Goal: Communication & Community: Participate in discussion

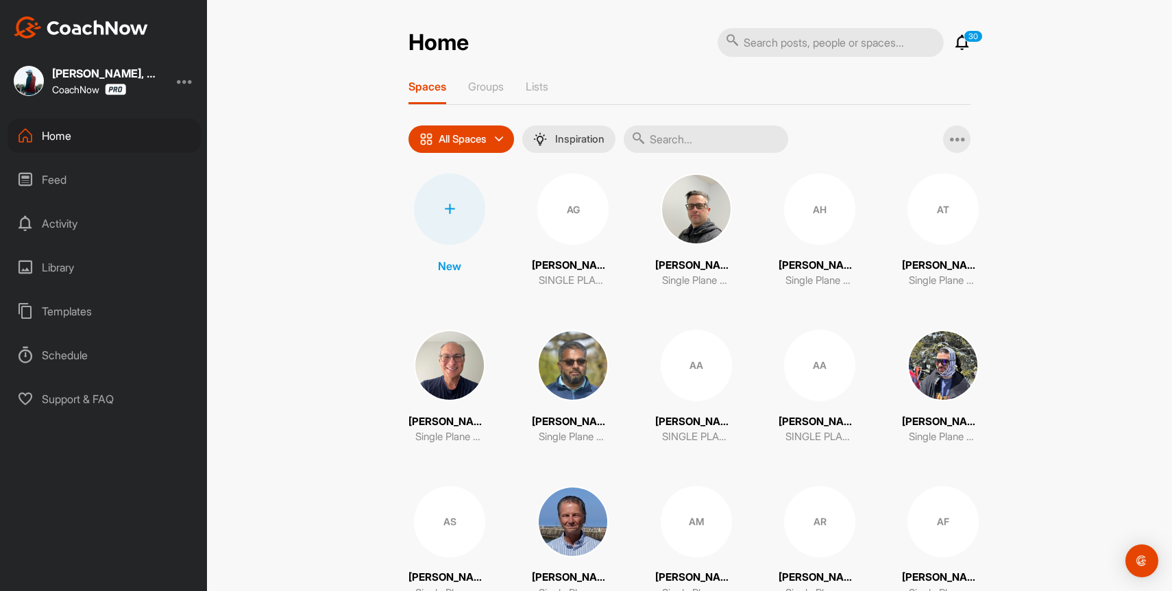
click at [967, 50] on div "30 Notifications Invitations [DATE] [PERSON_NAME] posted a video . 22 m • [PERS…" at bounding box center [962, 42] width 16 height 16
click at [967, 44] on icon at bounding box center [962, 42] width 16 height 16
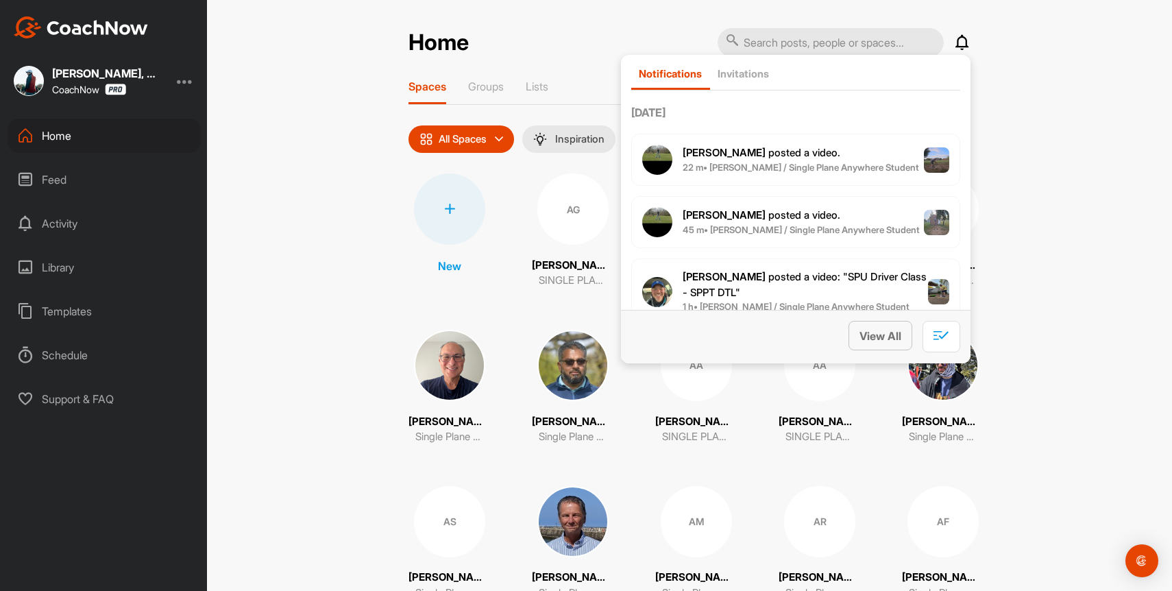
click at [882, 335] on span "View All" at bounding box center [881, 336] width 42 height 14
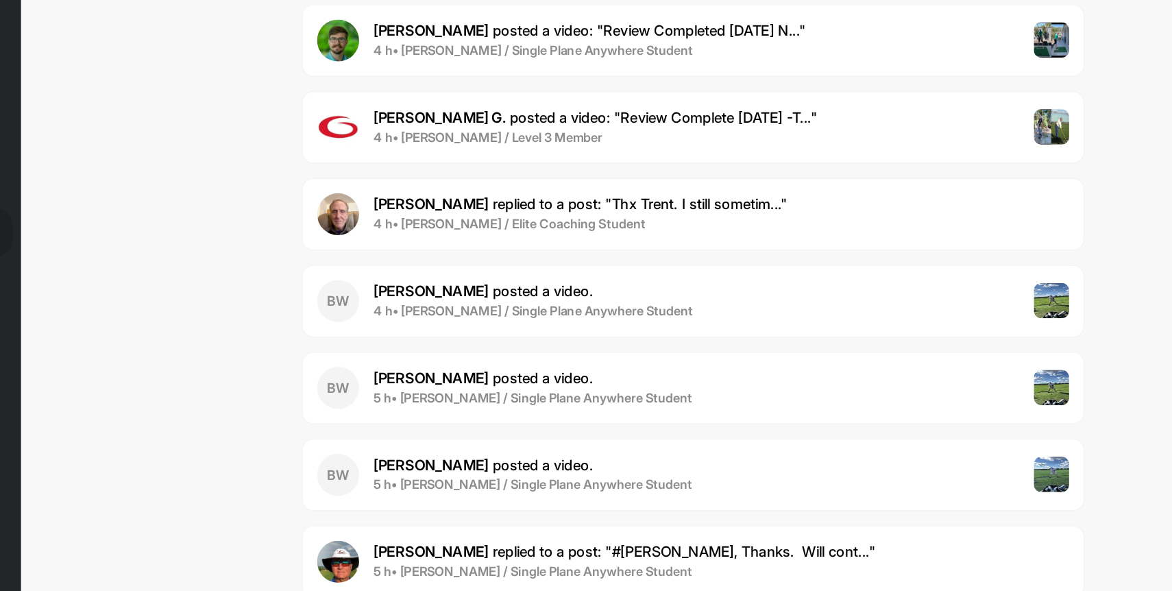
scroll to position [1805, 0]
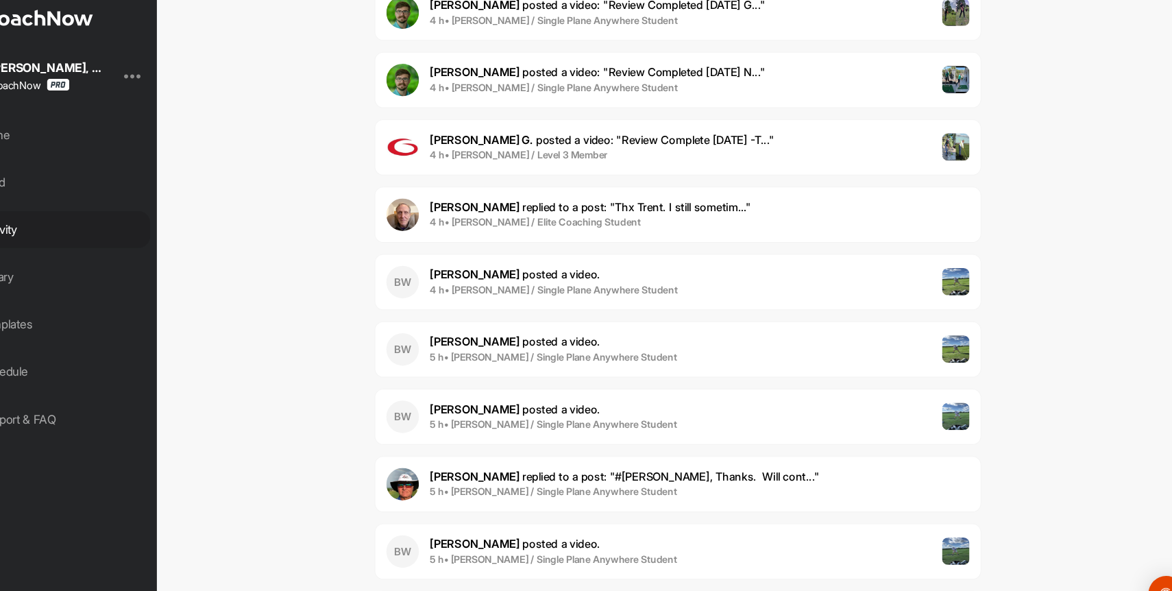
click at [652, 217] on span "4 h • [PERSON_NAME] / Elite Coaching Student" at bounding box center [608, 217] width 297 height 14
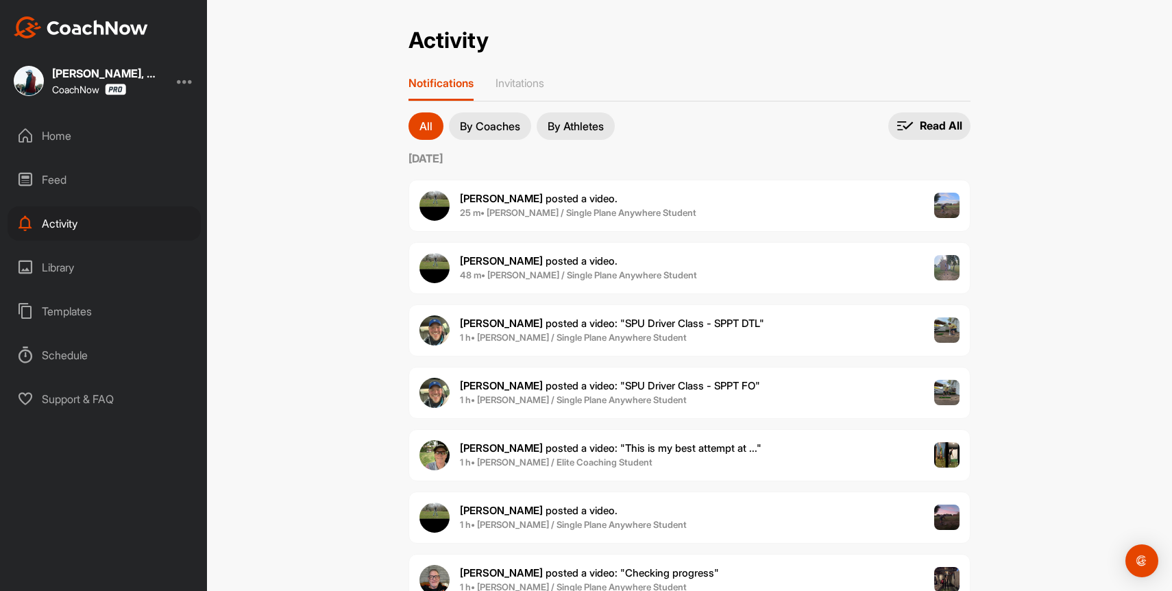
click at [631, 49] on div "Activity" at bounding box center [690, 40] width 562 height 27
click at [926, 121] on p "Read All" at bounding box center [941, 126] width 42 height 14
click at [60, 134] on div "Home" at bounding box center [104, 136] width 193 height 34
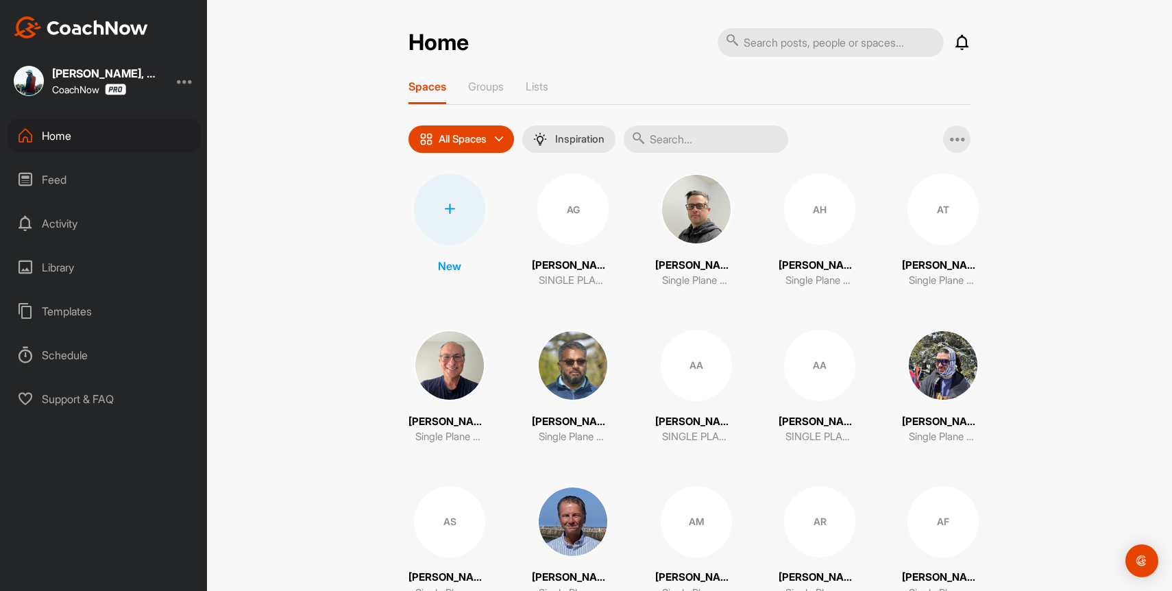
click at [97, 127] on div "Home" at bounding box center [104, 136] width 193 height 34
click at [52, 191] on div "Feed" at bounding box center [104, 179] width 193 height 34
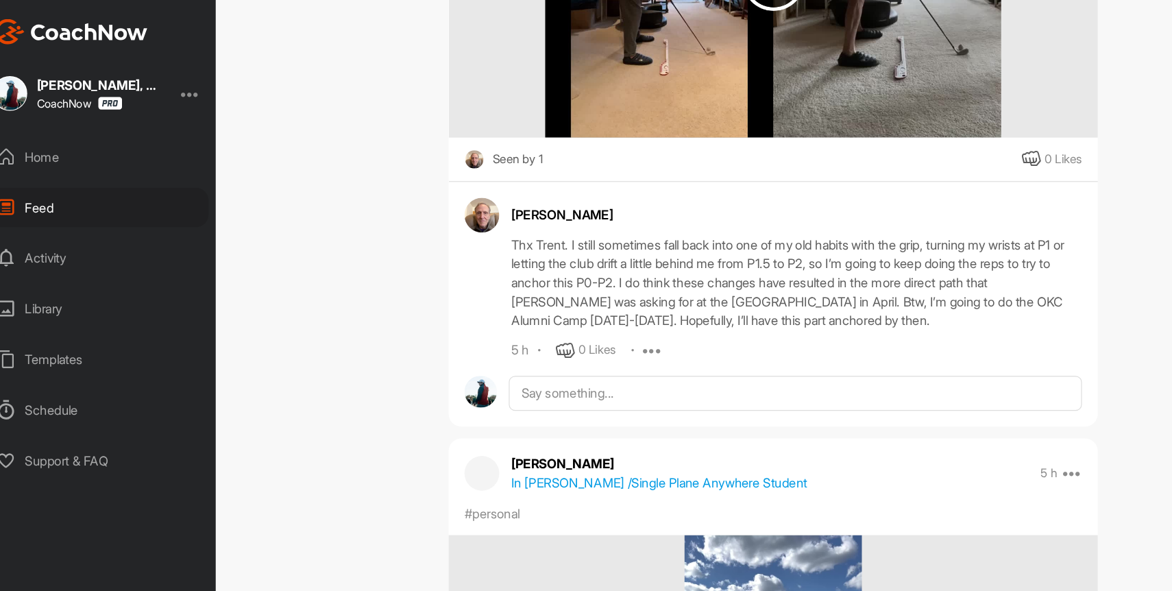
scroll to position [16549, 0]
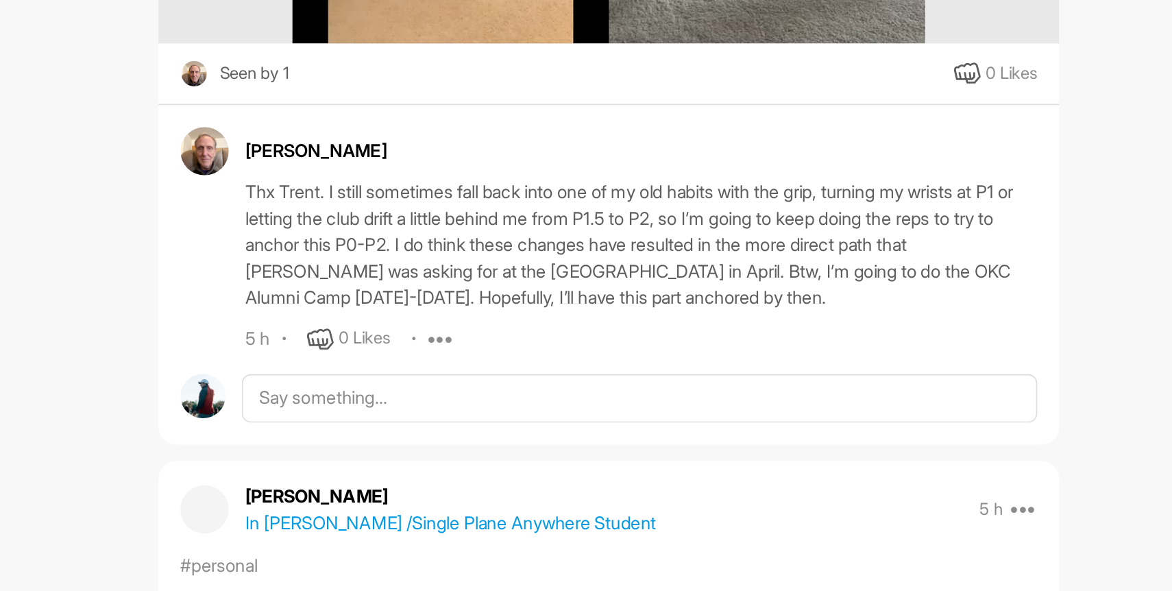
click at [674, 284] on div "Thx Trent. I still sometimes fall back into one of my old habits with the grip,…" at bounding box center [710, 243] width 494 height 82
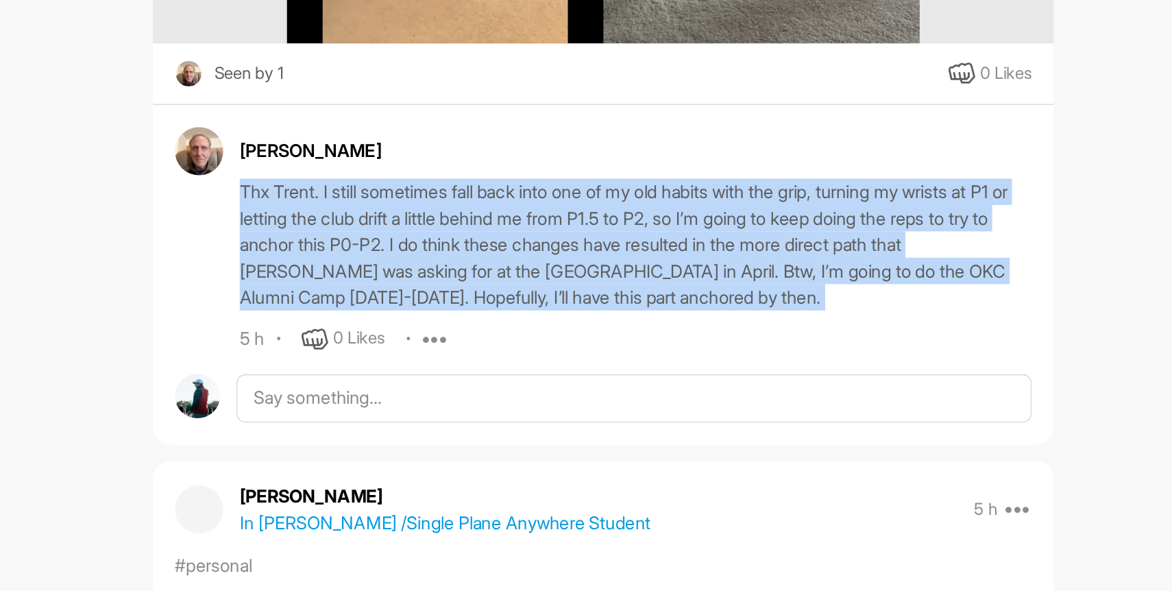
click at [684, 284] on div "Thx Trent. I still sometimes fall back into one of my old habits with the grip,…" at bounding box center [710, 243] width 494 height 82
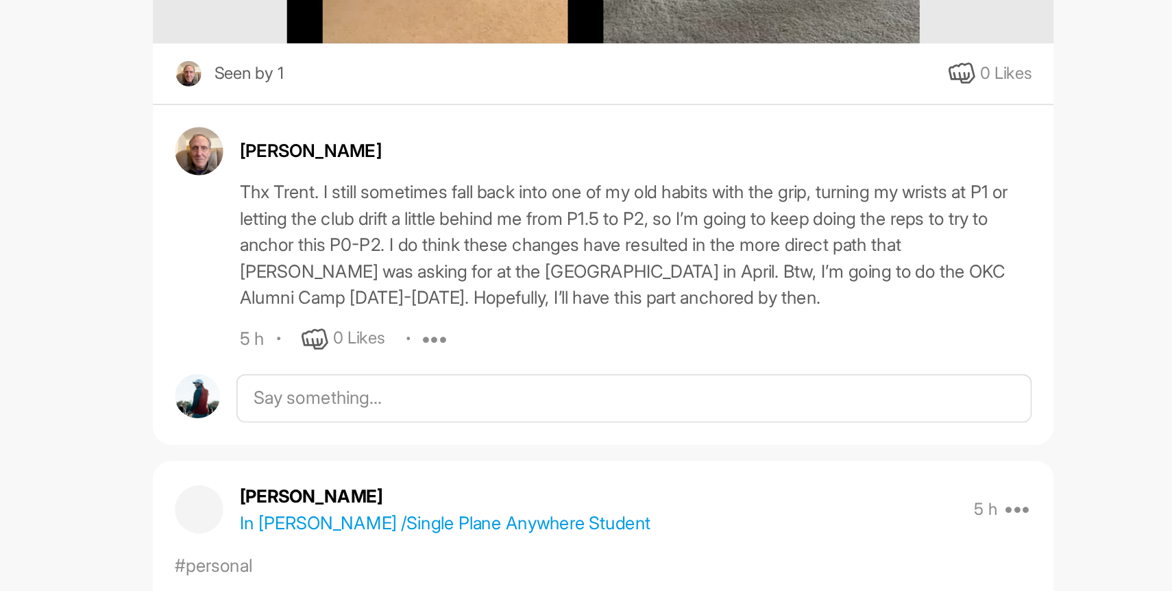
click at [684, 284] on div "Thx Trent. I still sometimes fall back into one of my old habits with the grip,…" at bounding box center [710, 243] width 494 height 82
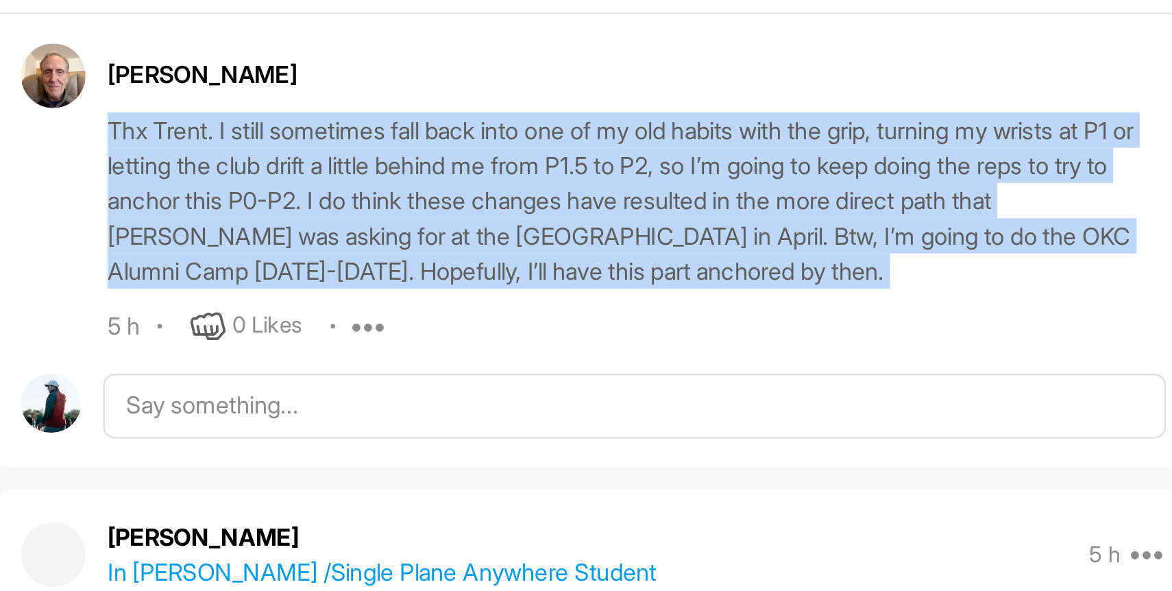
click at [659, 284] on div "Thx Trent. I still sometimes fall back into one of my old habits with the grip,…" at bounding box center [710, 243] width 494 height 82
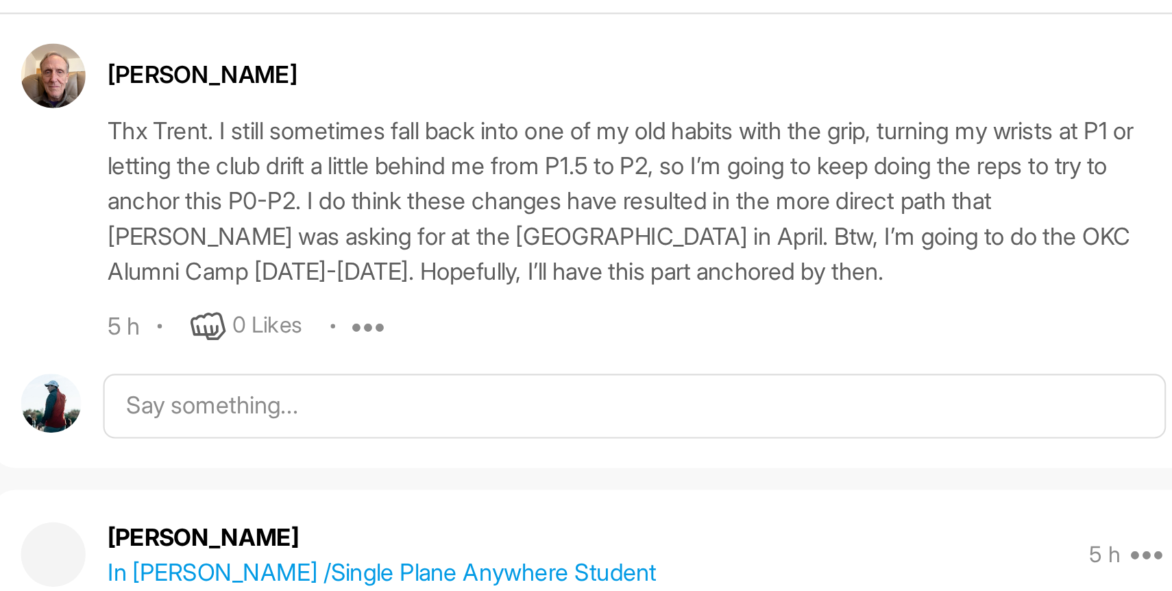
click at [659, 284] on div "Thx Trent. I still sometimes fall back into one of my old habits with the grip,…" at bounding box center [710, 243] width 494 height 82
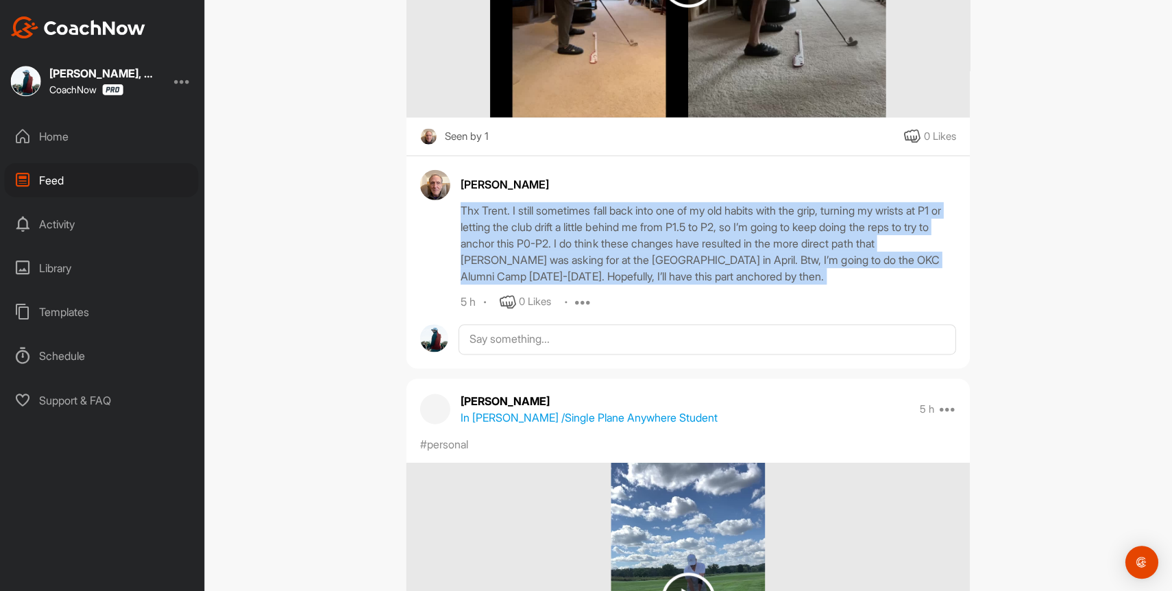
scroll to position [0, 0]
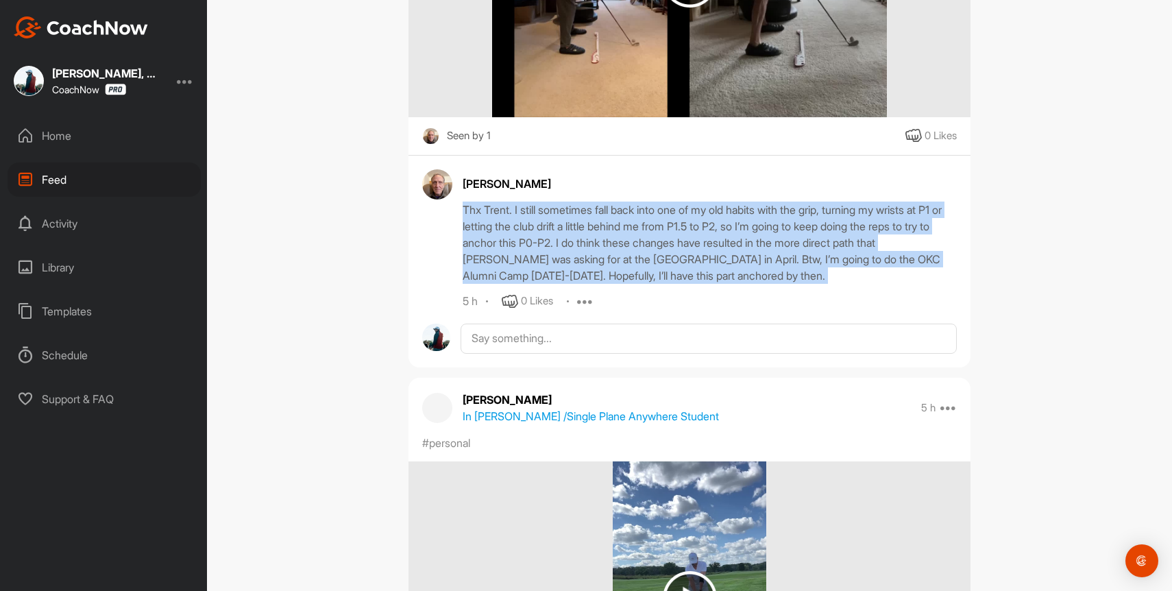
click at [684, 284] on div "Thx Trent. I still sometimes fall back into one of my old habits with the grip,…" at bounding box center [710, 243] width 494 height 82
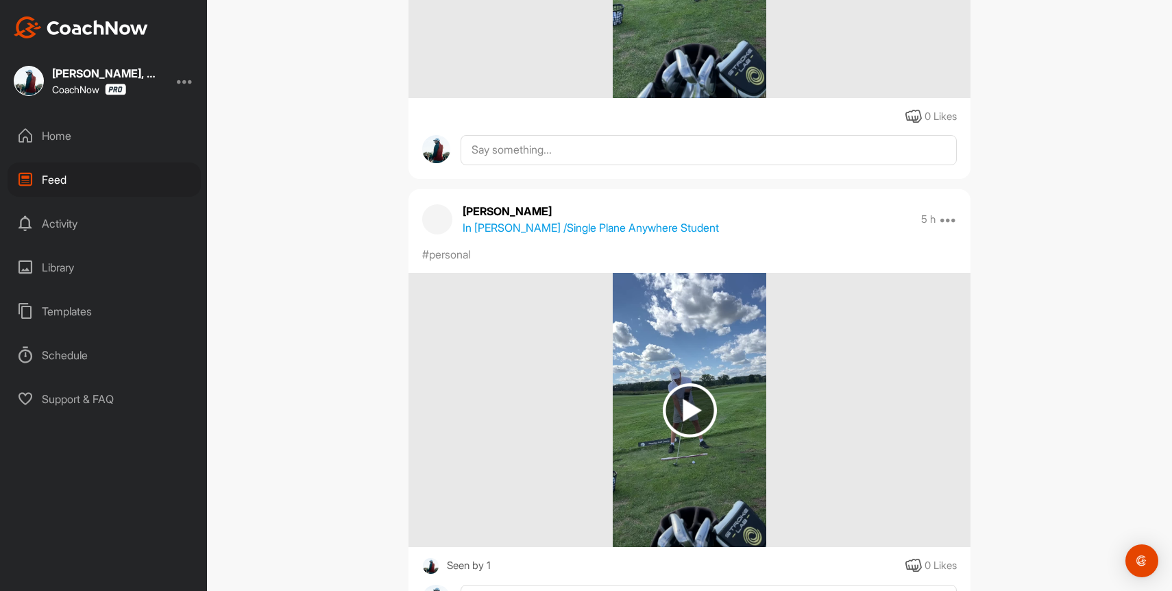
scroll to position [13092, 0]
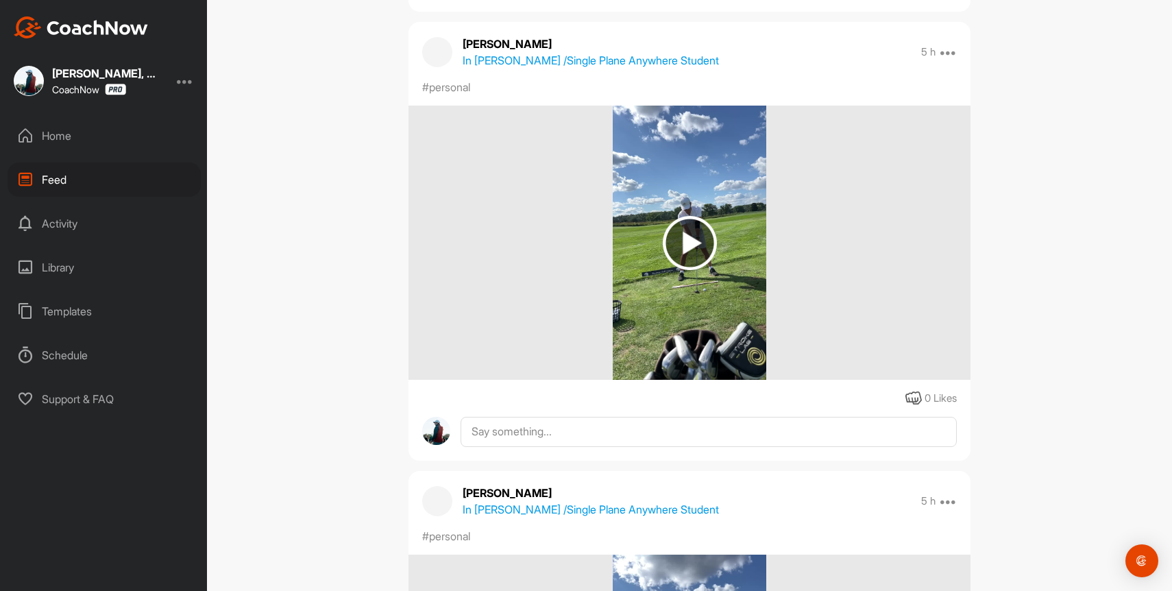
click at [56, 132] on div "Home" at bounding box center [104, 136] width 193 height 34
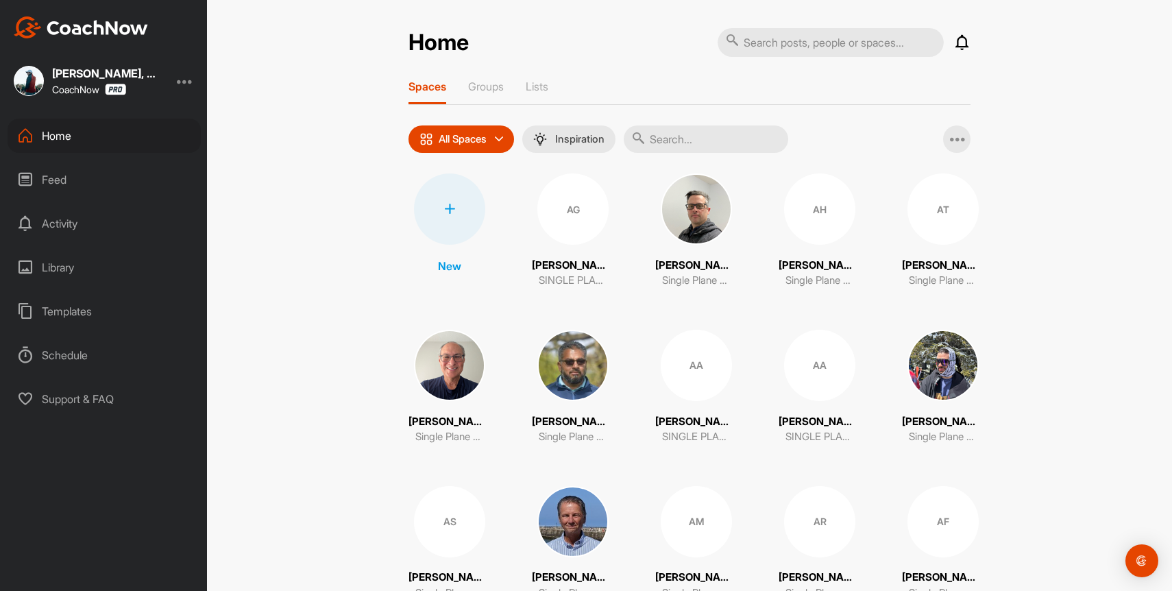
click at [960, 39] on icon at bounding box center [962, 42] width 16 height 16
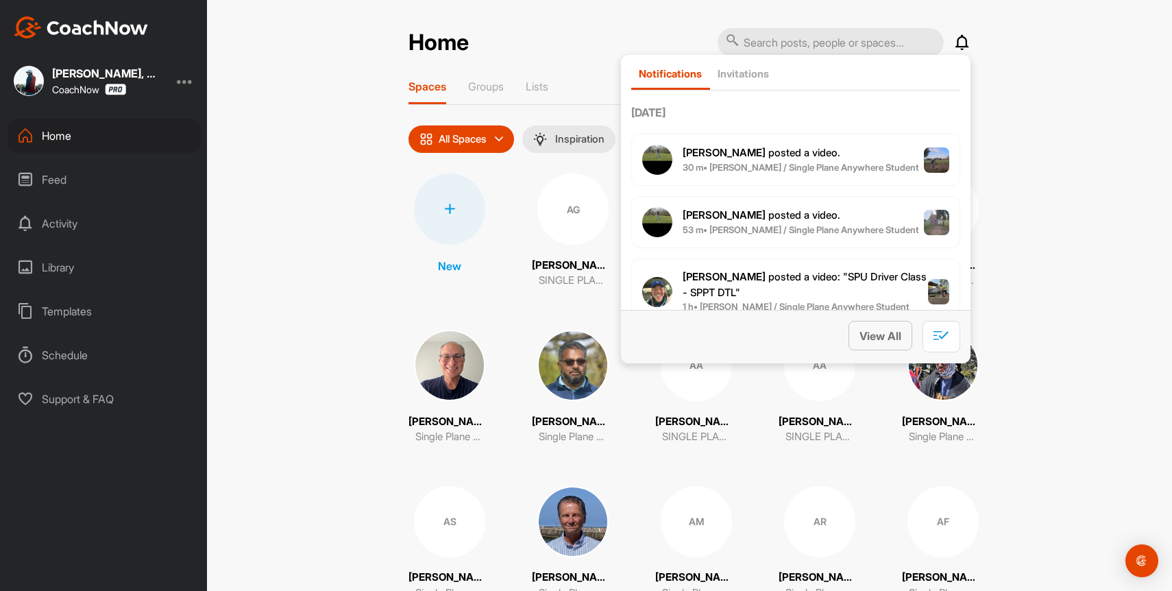
click at [890, 329] on span "View All" at bounding box center [881, 336] width 42 height 14
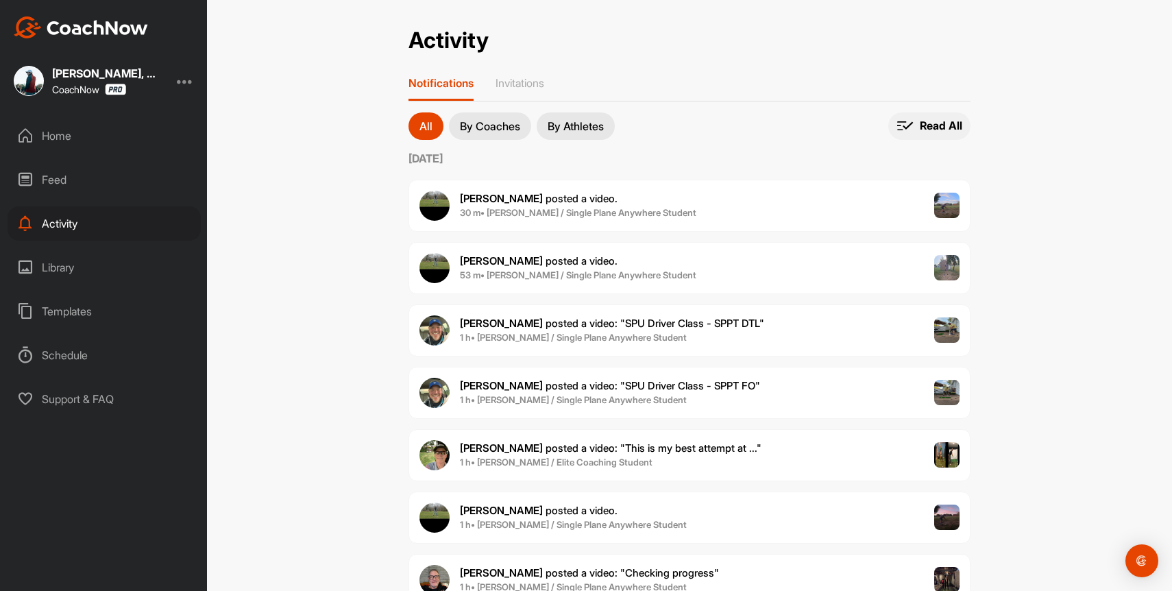
click at [936, 120] on p "Read All" at bounding box center [941, 126] width 42 height 14
click at [1026, 48] on div "Activity Activity Notifications Invitations All By Coaches By Athletes All noti…" at bounding box center [689, 295] width 965 height 591
